Goal: Find contact information: Find contact information

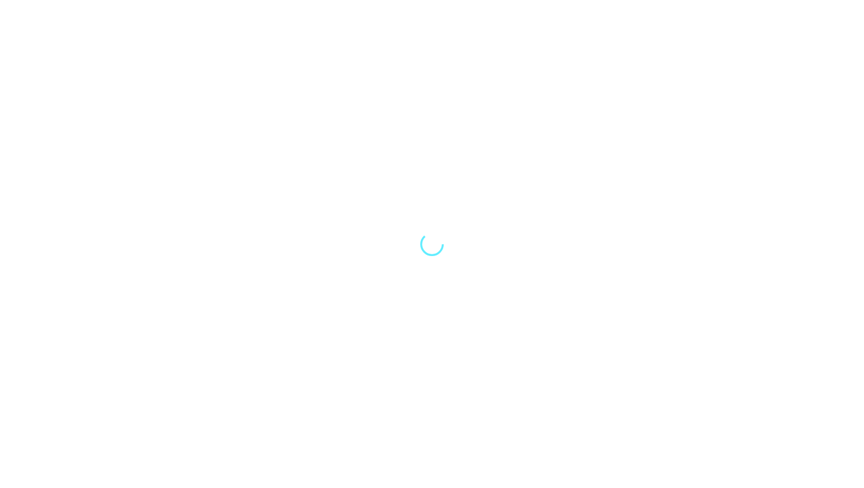
select select "Song"
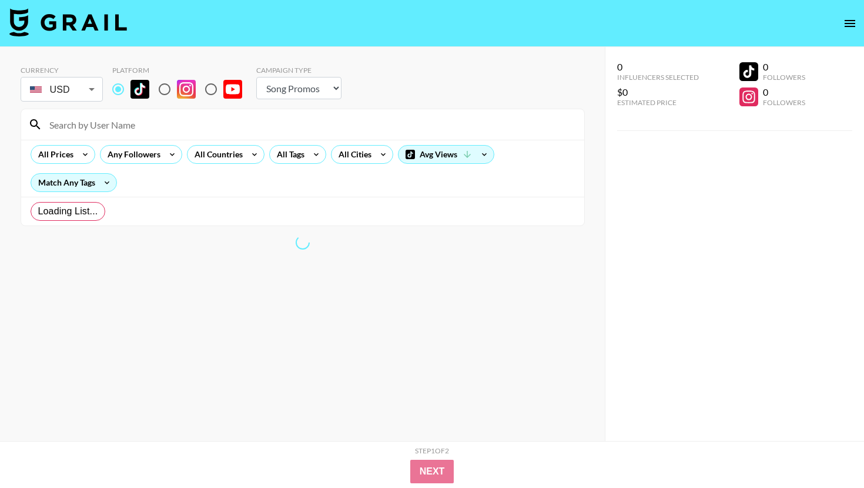
click at [141, 122] on input at bounding box center [309, 124] width 535 height 19
type input "[PERSON_NAME]"
click at [297, 81] on select "Choose Type... Song Promos Brand Promos" at bounding box center [298, 88] width 85 height 22
click at [367, 72] on div "Currency USD USD ​ Platform Campaign Type Choose Type... Song Promos Brand Prom…" at bounding box center [303, 85] width 564 height 38
click at [291, 95] on select "Choose Type... Song Promos Brand Promos" at bounding box center [298, 88] width 85 height 22
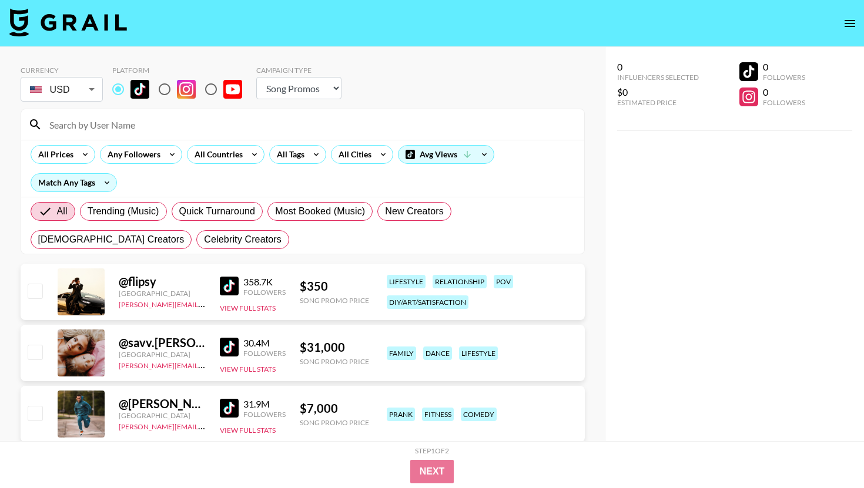
click at [287, 92] on select "Choose Type... Song Promos Brand Promos" at bounding box center [298, 88] width 85 height 22
select select "Brand"
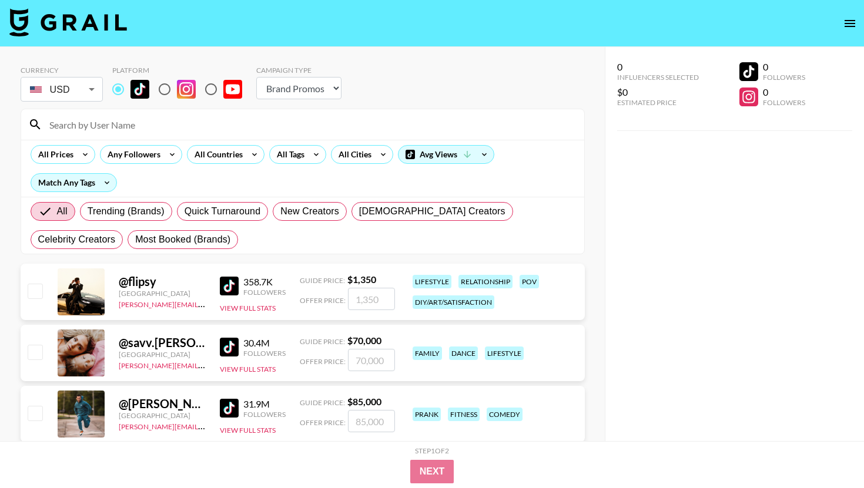
click at [177, 125] on input at bounding box center [309, 124] width 535 height 19
paste input "Hey Team Wasserman, My name is Chase! I work for LV8, a digital marketing agenc…"
type input "Hey Team Wasserman, My name is Chase! I work for LV8, a digital marketing agenc…"
click at [177, 125] on input at bounding box center [309, 124] width 535 height 19
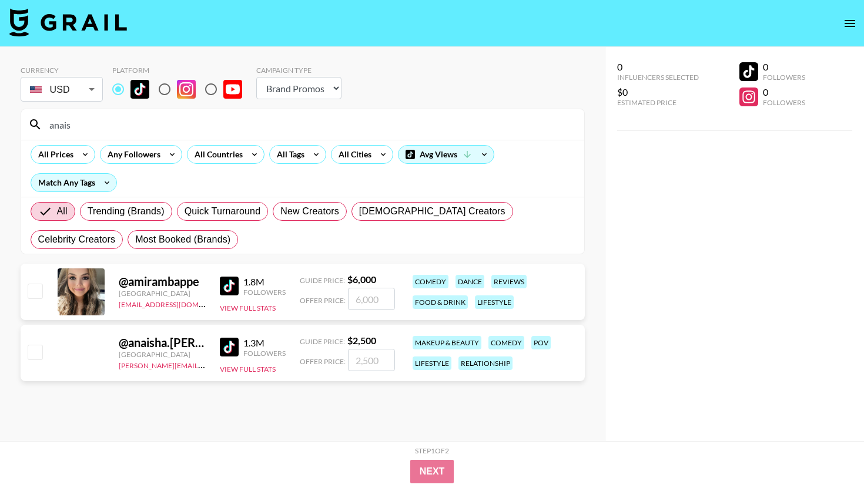
type input "anais"
drag, startPoint x: 192, startPoint y: 368, endPoint x: 118, endPoint y: 370, distance: 74.1
click at [118, 370] on div "@ anaisha.torres United States hugo@grail-talent.com 1.3M Followers View Full S…" at bounding box center [303, 353] width 564 height 56
copy link "hugo@grail-talent.com"
click at [228, 341] on img at bounding box center [229, 347] width 19 height 19
